Goal: Task Accomplishment & Management: Manage account settings

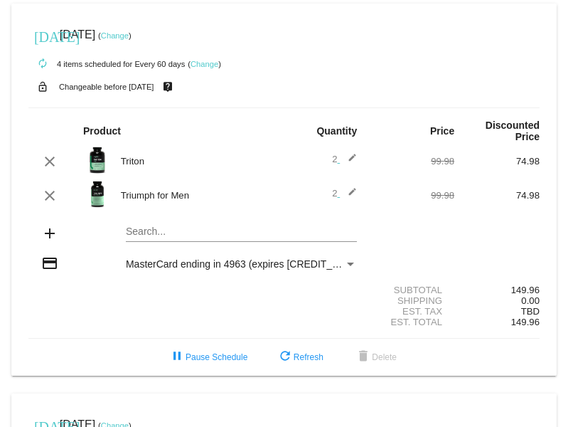
click at [346, 187] on mat-icon "edit" at bounding box center [348, 195] width 17 height 17
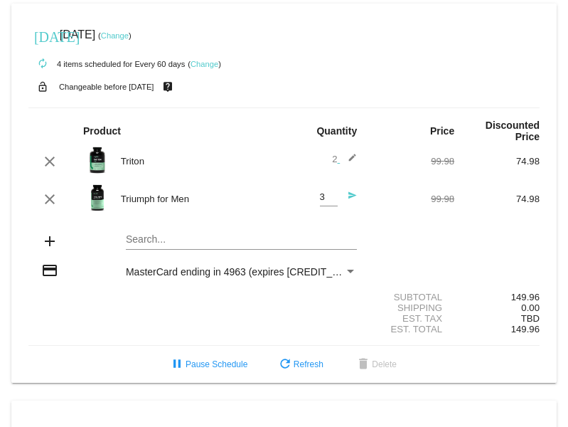
click at [326, 192] on input "3" at bounding box center [329, 197] width 18 height 11
click at [325, 180] on div "3 Quantity" at bounding box center [329, 193] width 18 height 26
click at [324, 192] on input "4" at bounding box center [329, 197] width 18 height 11
click at [324, 192] on input "5" at bounding box center [329, 197] width 18 height 11
click at [324, 192] on input "4" at bounding box center [329, 197] width 18 height 11
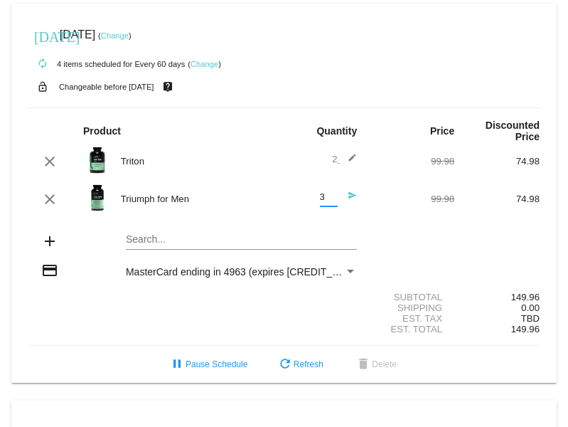
click at [324, 192] on input "3" at bounding box center [329, 197] width 18 height 11
click at [324, 192] on input "2" at bounding box center [329, 197] width 18 height 11
type input "1"
click at [324, 192] on input "1" at bounding box center [329, 197] width 18 height 11
click at [348, 153] on mat-icon "edit" at bounding box center [348, 161] width 17 height 17
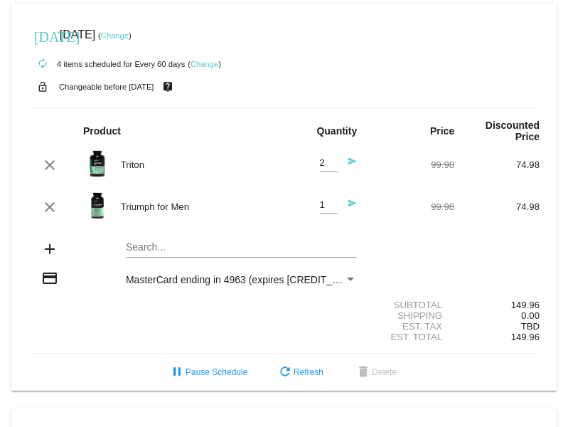
click at [344, 156] on mat-icon "send" at bounding box center [348, 164] width 17 height 17
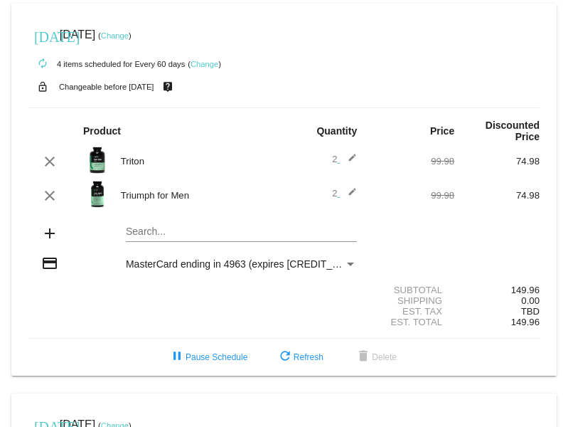
click at [344, 187] on mat-icon "edit" at bounding box center [348, 195] width 17 height 17
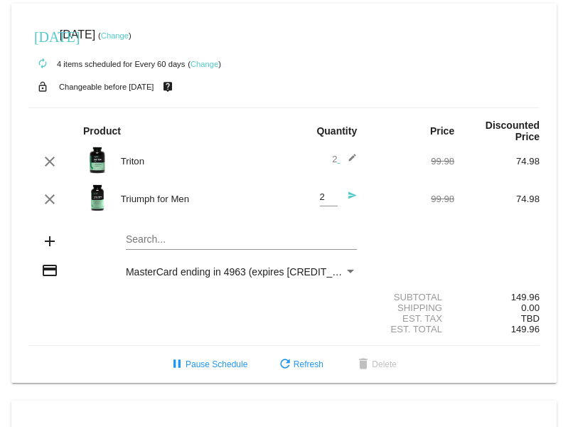
click at [320, 192] on input "2" at bounding box center [329, 197] width 18 height 11
type input "1"
click at [324, 192] on input "1" at bounding box center [329, 197] width 18 height 11
click at [346, 153] on mat-icon "edit" at bounding box center [348, 161] width 17 height 17
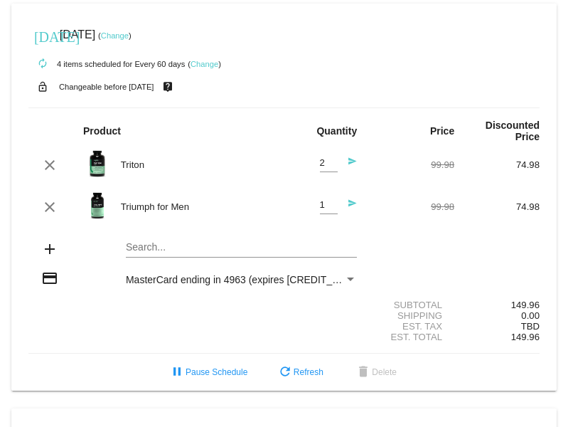
click at [320, 157] on div "2 Quantity" at bounding box center [329, 159] width 18 height 26
type input "1"
click at [324, 158] on input "1" at bounding box center [329, 163] width 18 height 11
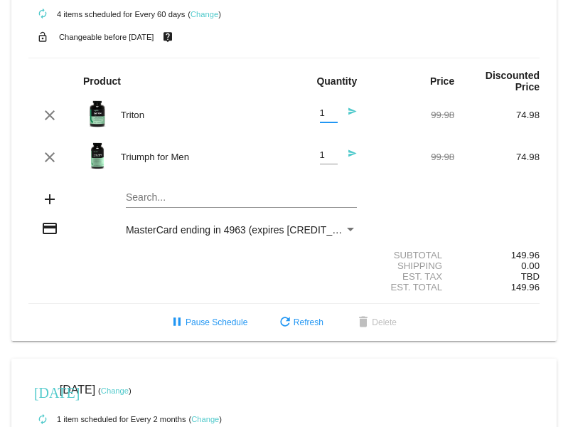
scroll to position [71, 0]
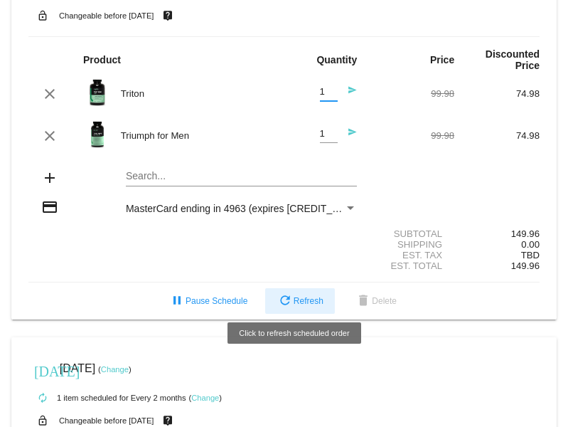
click at [288, 296] on span "refresh Refresh" at bounding box center [300, 301] width 47 height 10
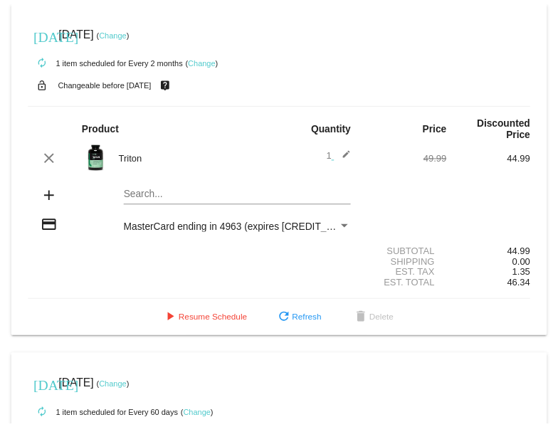
scroll to position [427, 0]
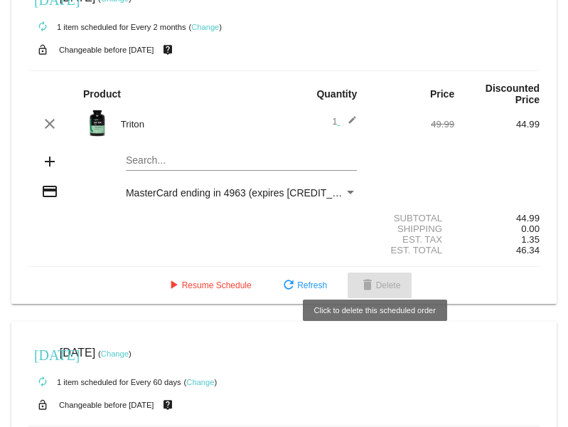
click at [383, 280] on span "delete Delete" at bounding box center [380, 285] width 42 height 10
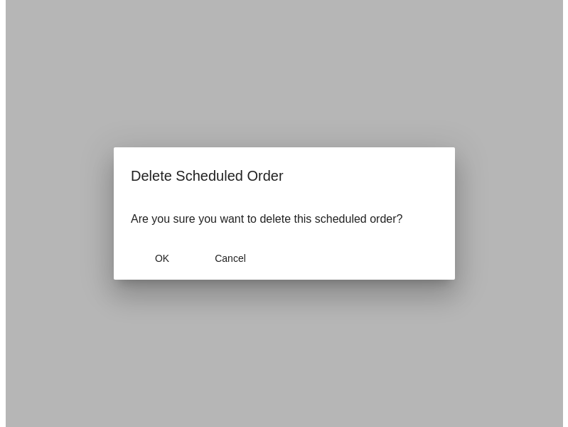
scroll to position [438, 0]
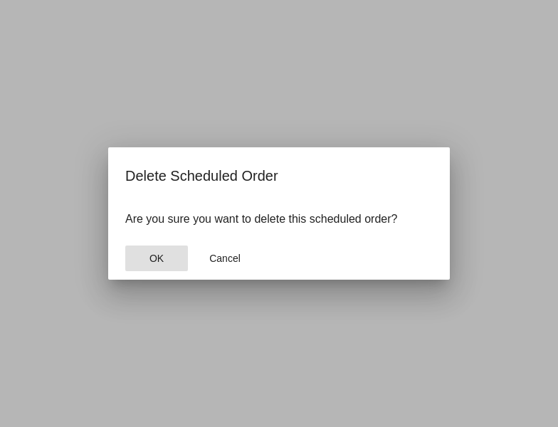
click at [149, 262] on span "OK" at bounding box center [156, 257] width 14 height 11
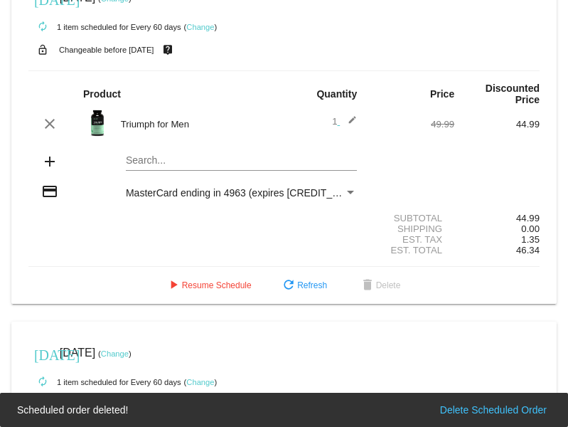
scroll to position [79, 0]
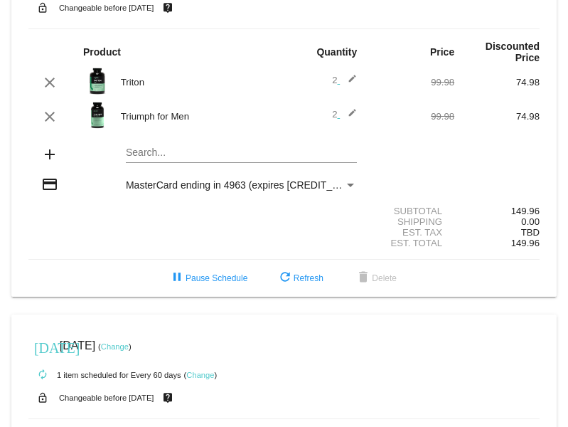
click at [320, 371] on div "autorenew 1 item scheduled for Every 60 days ( Change )" at bounding box center [283, 374] width 511 height 28
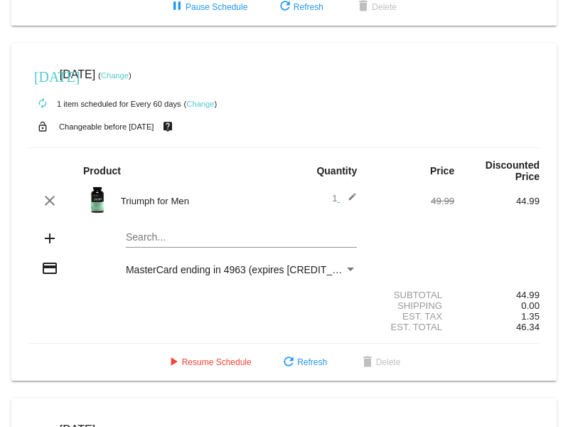
scroll to position [356, 0]
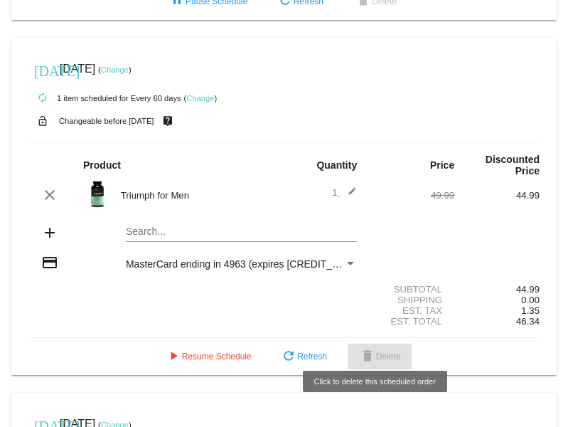
click at [379, 351] on span "delete Delete" at bounding box center [380, 356] width 42 height 10
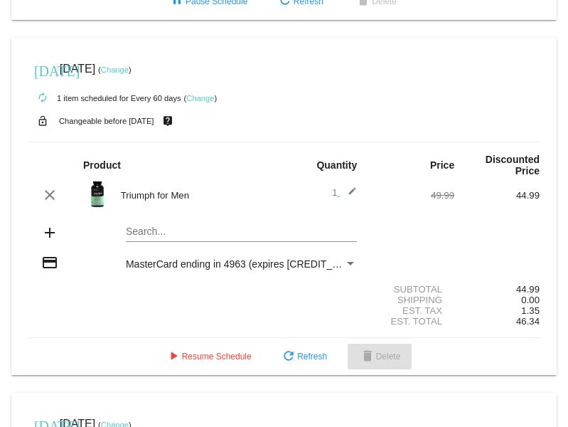
scroll to position [367, 0]
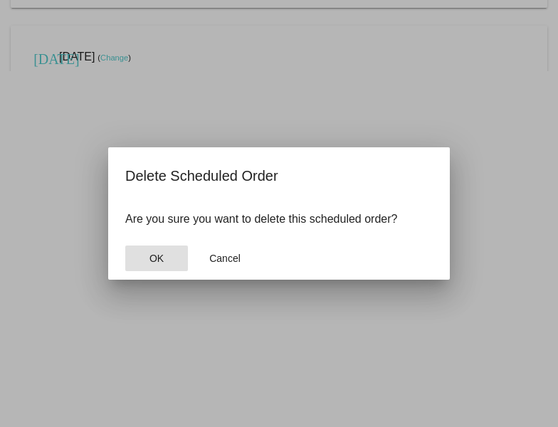
click at [154, 247] on button "OK" at bounding box center [156, 258] width 63 height 26
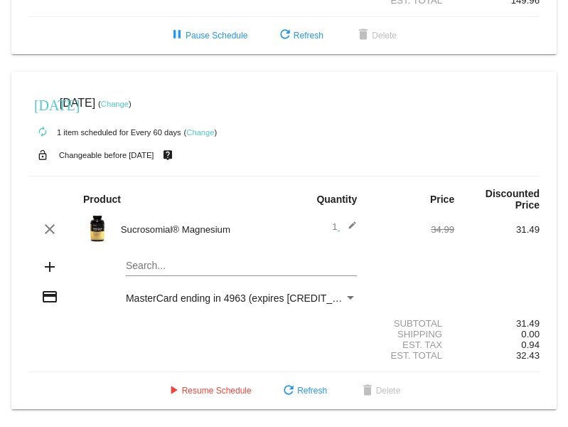
scroll to position [306, 0]
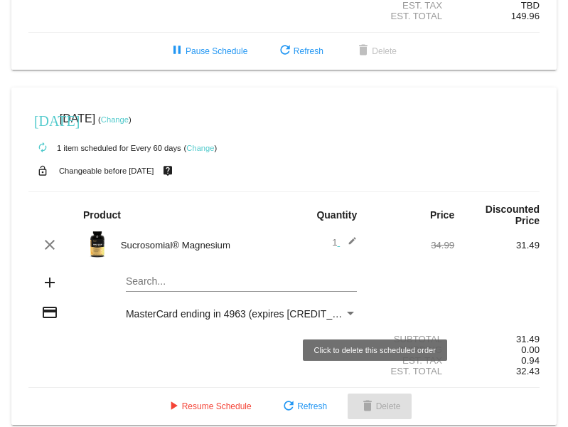
click at [388, 401] on span "delete Delete" at bounding box center [380, 406] width 42 height 10
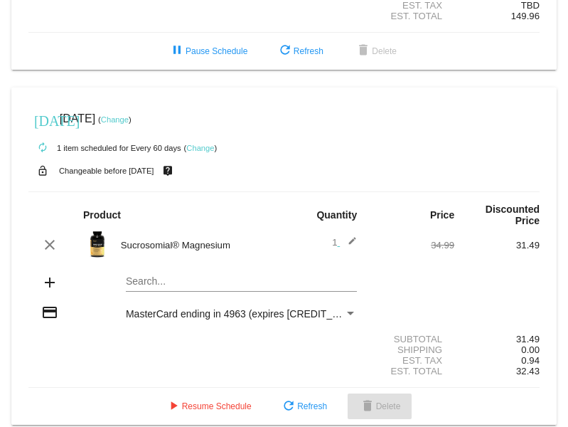
scroll to position [318, 0]
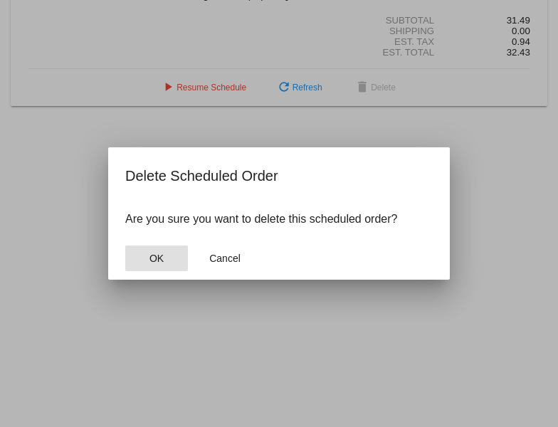
click at [154, 265] on button "OK" at bounding box center [156, 258] width 63 height 26
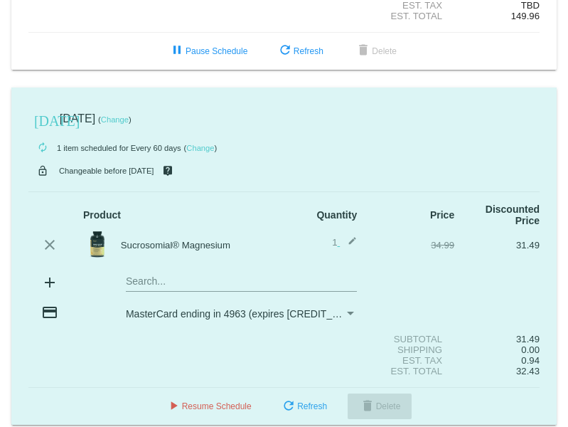
scroll to position [0, 0]
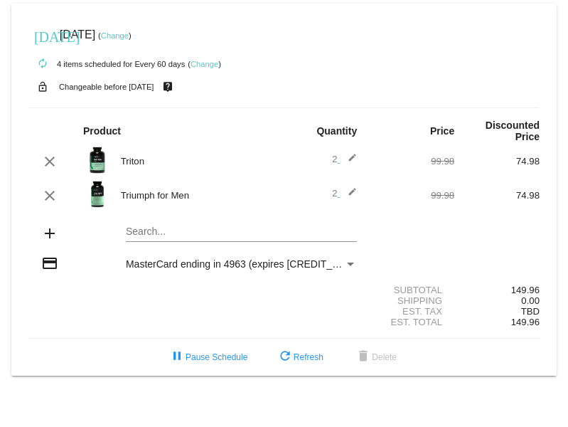
click at [356, 153] on mat-icon "edit" at bounding box center [348, 161] width 17 height 17
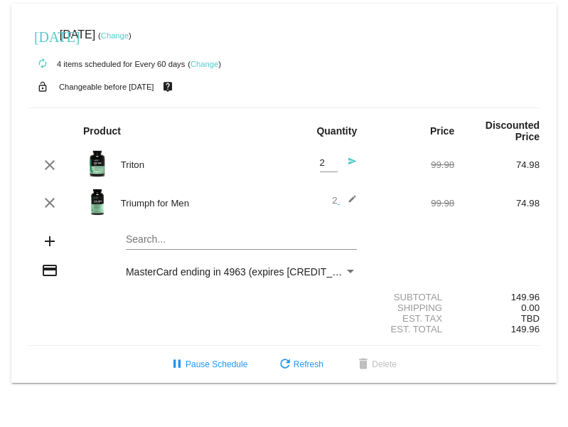
click at [321, 158] on input "2" at bounding box center [329, 163] width 18 height 11
type input "1"
click at [329, 158] on input "1" at bounding box center [329, 163] width 18 height 11
click at [315, 188] on div "clear Triumph for Men 2 edit 99.98 74.98" at bounding box center [283, 203] width 511 height 31
click at [351, 194] on mat-icon "edit" at bounding box center [348, 202] width 17 height 17
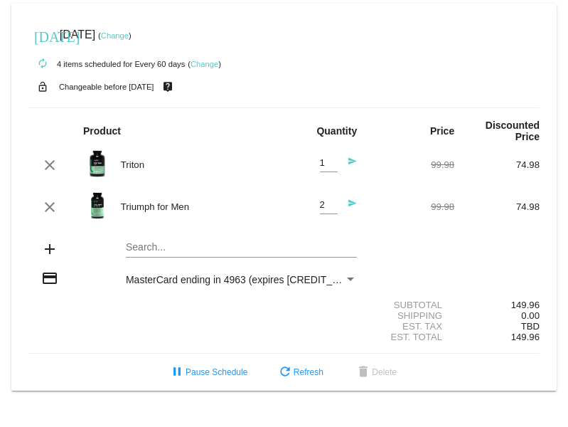
click at [322, 200] on input "2" at bounding box center [329, 205] width 18 height 11
type input "1"
click at [331, 200] on input "1" at bounding box center [329, 205] width 18 height 11
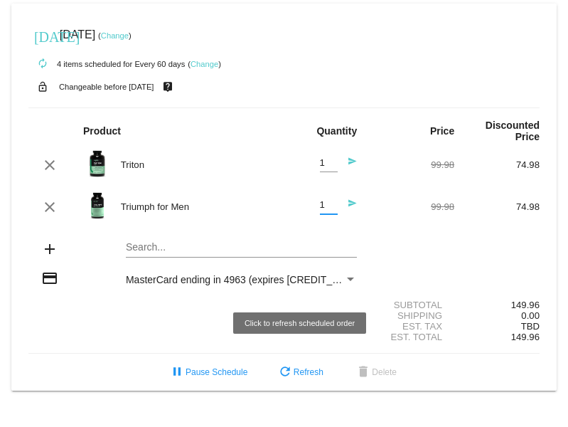
click at [289, 365] on mat-icon "refresh" at bounding box center [285, 372] width 17 height 17
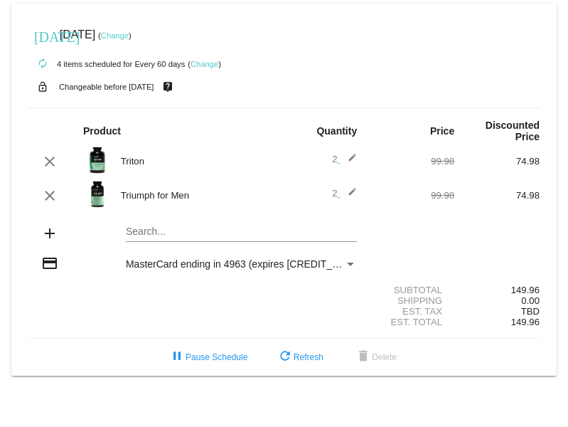
click at [203, 60] on link "Change" at bounding box center [205, 64] width 28 height 9
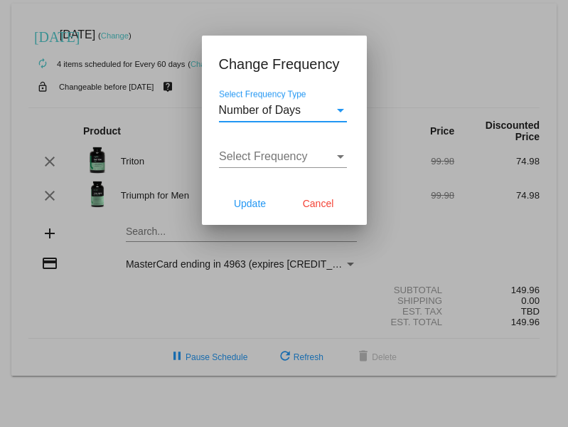
click at [343, 107] on div "Select Frequency Type" at bounding box center [340, 110] width 13 height 13
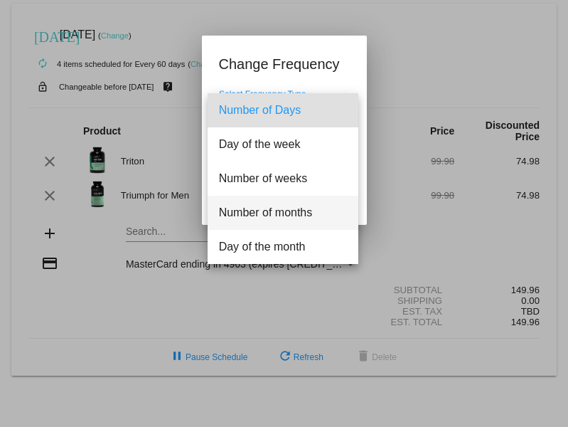
click at [297, 217] on span "Number of months" at bounding box center [283, 213] width 128 height 34
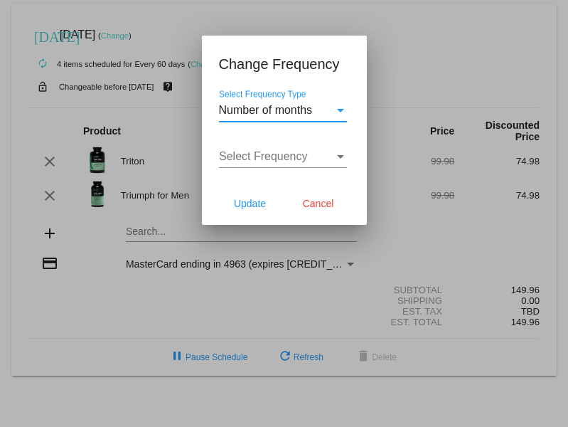
click at [340, 156] on div "Select Frequency" at bounding box center [340, 157] width 7 height 4
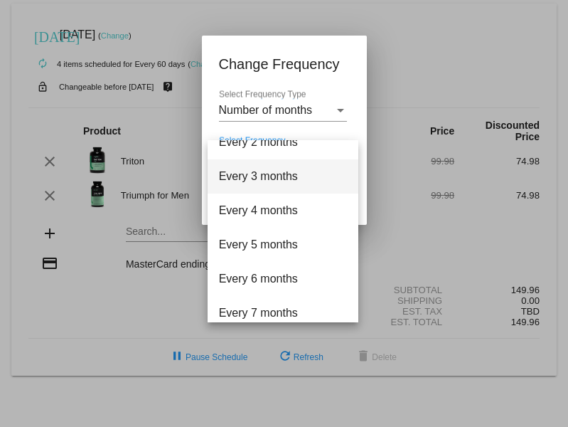
scroll to position [71, 0]
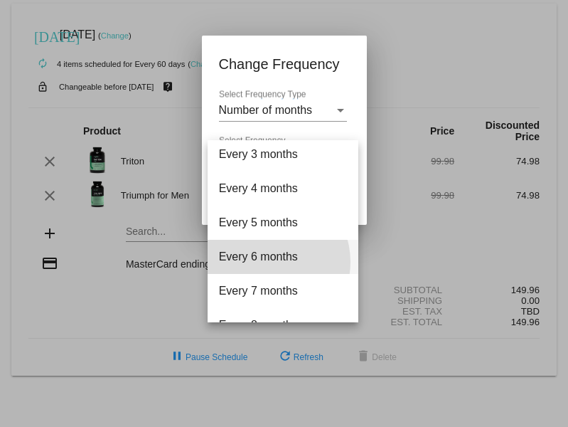
click at [269, 261] on span "Every 6 months" at bounding box center [283, 257] width 128 height 34
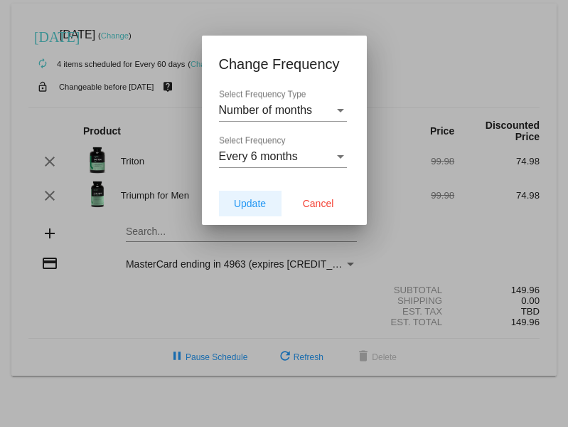
drag, startPoint x: 250, startPoint y: 201, endPoint x: 265, endPoint y: 201, distance: 14.2
click at [251, 201] on span "Update" at bounding box center [250, 203] width 32 height 11
